Goal: Download file/media

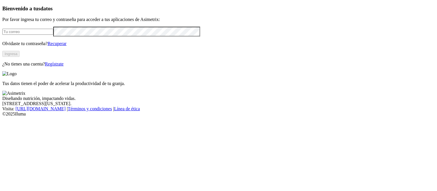
type input "[PERSON_NAME][EMAIL_ADDRESS][PERSON_NAME][DOMAIN_NAME]"
click at [20, 57] on button "Ingresa" at bounding box center [10, 54] width 17 height 6
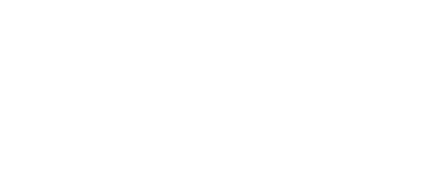
scroll to position [53, 0]
